Goal: Go to known website: Access a specific website the user already knows

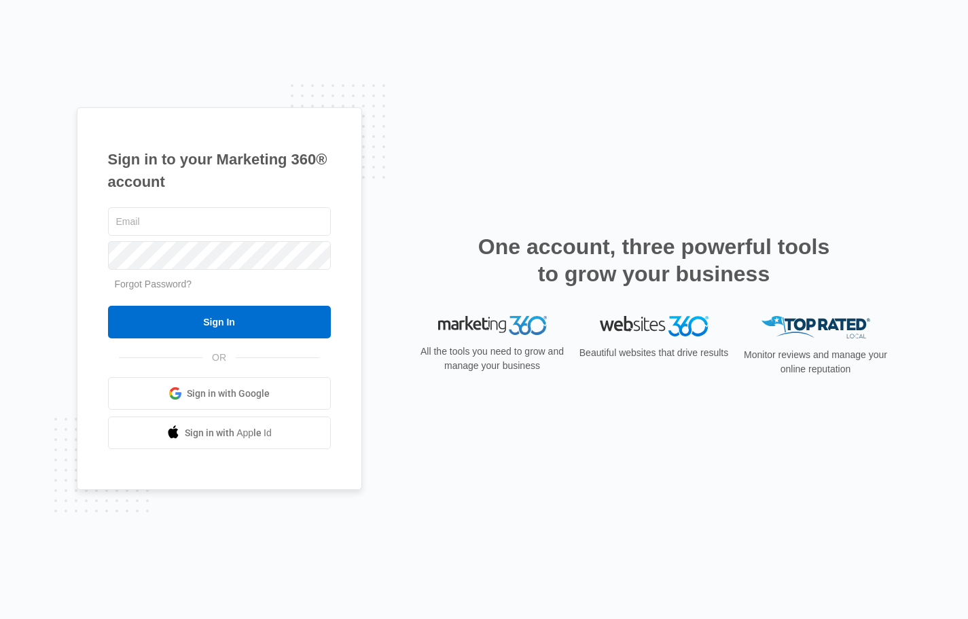
click at [4, 79] on div "Sign in to your Marketing 360® account Forgot Password? Sign In OR Sign in with…" at bounding box center [484, 309] width 968 height 619
click at [209, 223] on input "text" at bounding box center [219, 221] width 223 height 29
type input "[PERSON_NAME][EMAIL_ADDRESS][PERSON_NAME][DOMAIN_NAME]"
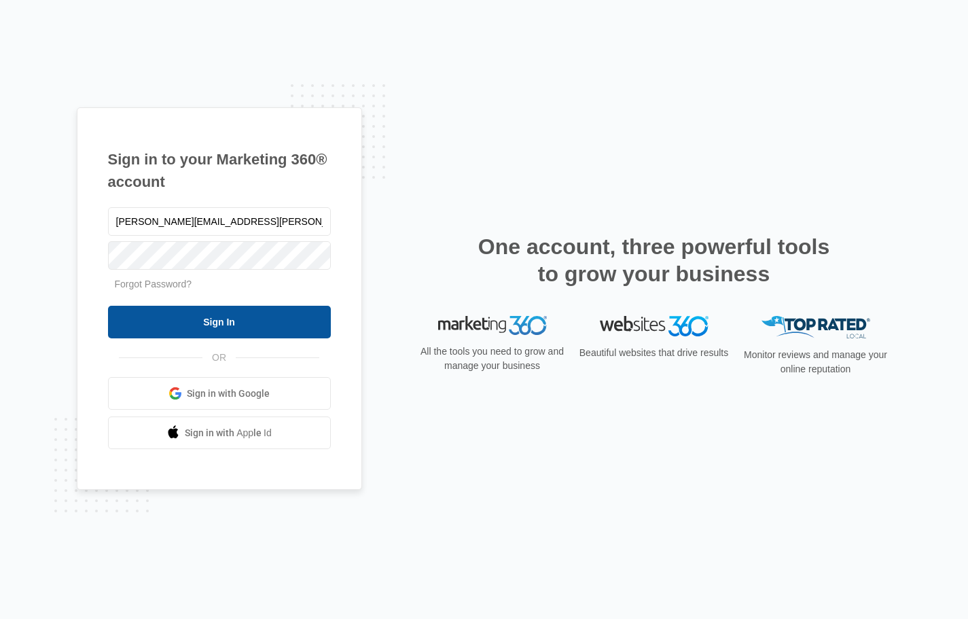
click at [287, 321] on input "Sign In" at bounding box center [219, 322] width 223 height 33
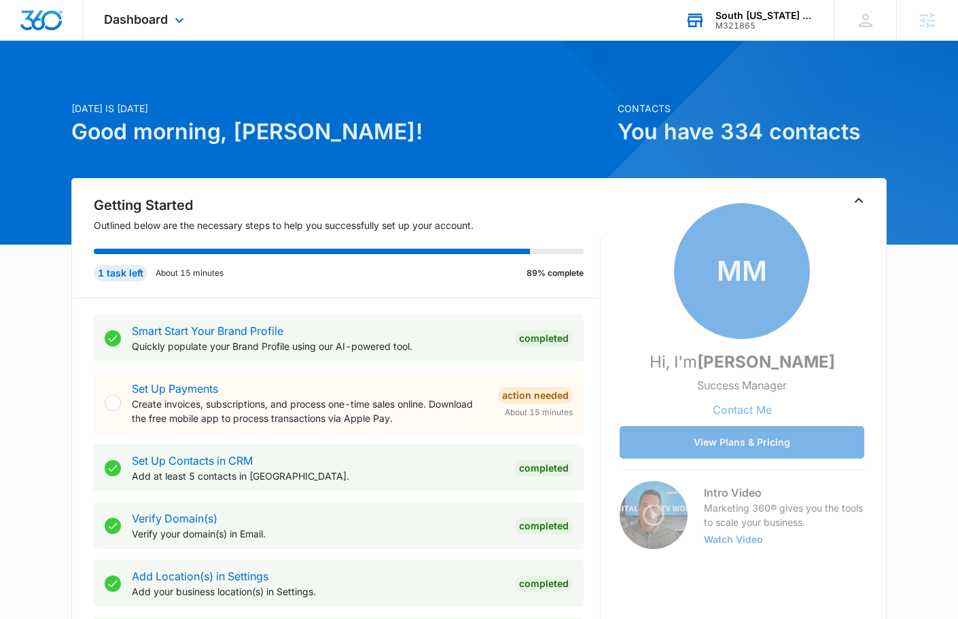
click at [742, 35] on div "South [US_STATE] Tradesmen M321865 Your Accounts View All" at bounding box center [749, 20] width 170 height 40
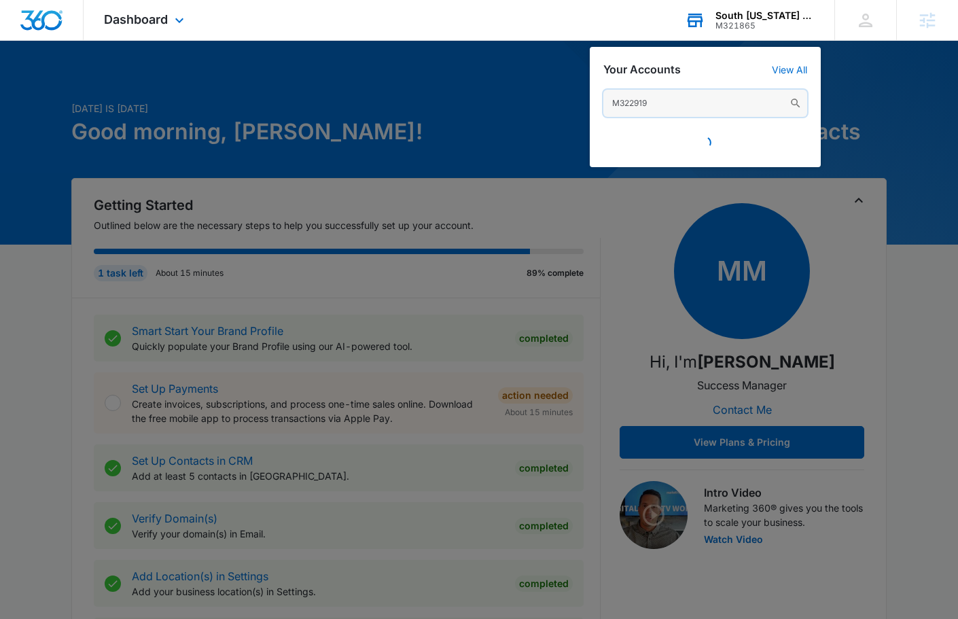
click at [685, 103] on input "M322919" at bounding box center [705, 103] width 204 height 27
paste input "text"
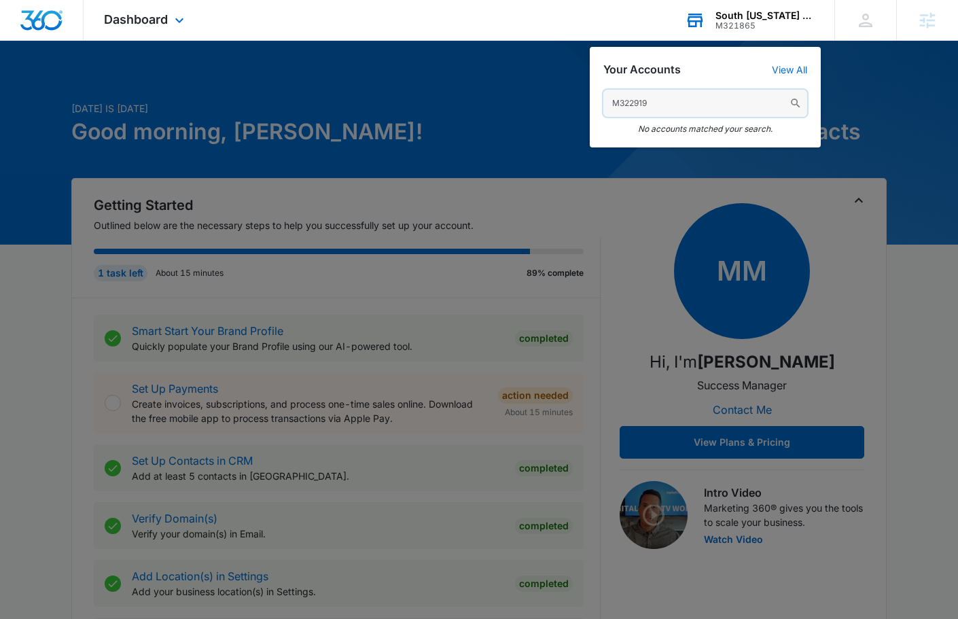
type input "M322919"
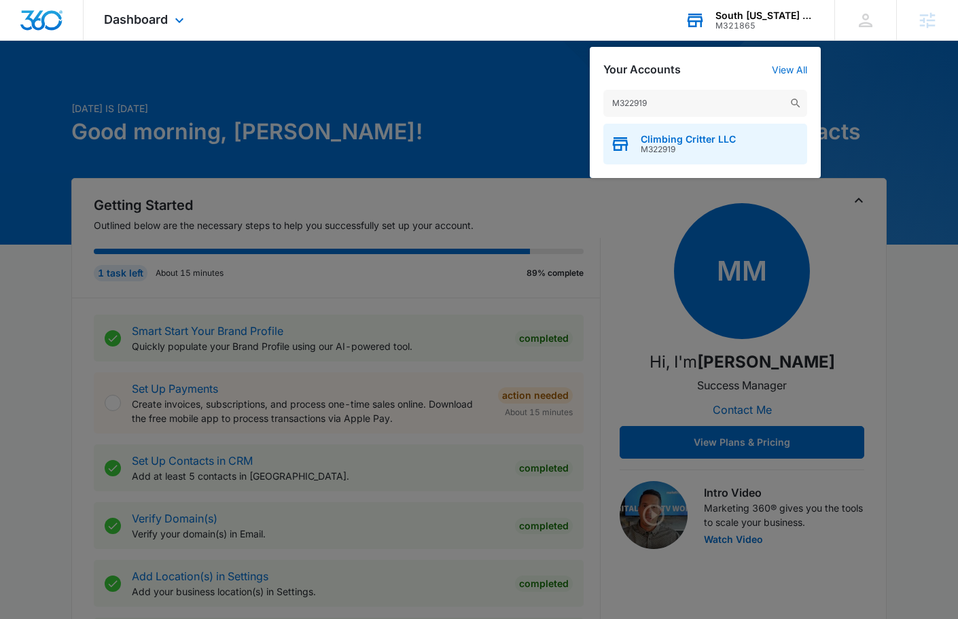
click at [683, 147] on span "M322919" at bounding box center [688, 150] width 95 height 10
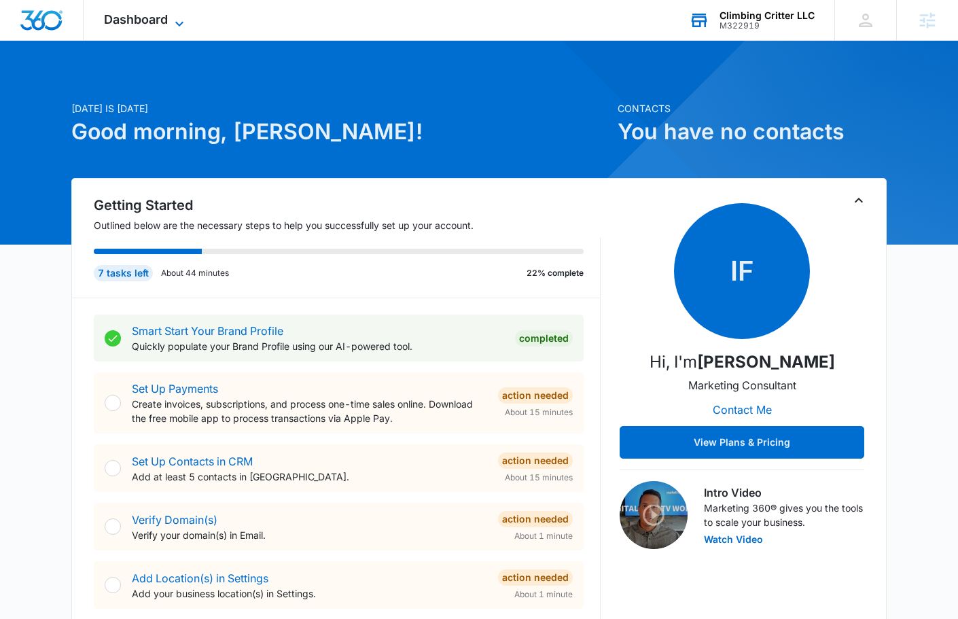
click at [153, 23] on span "Dashboard" at bounding box center [136, 19] width 64 height 14
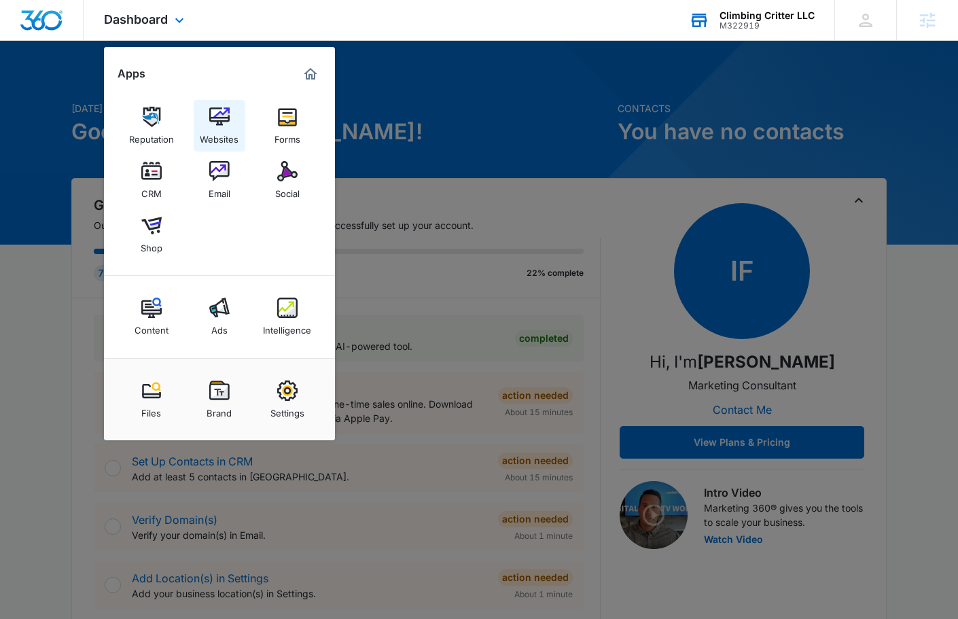
click at [213, 117] on img at bounding box center [219, 117] width 20 height 20
